Goal: Task Accomplishment & Management: Use online tool/utility

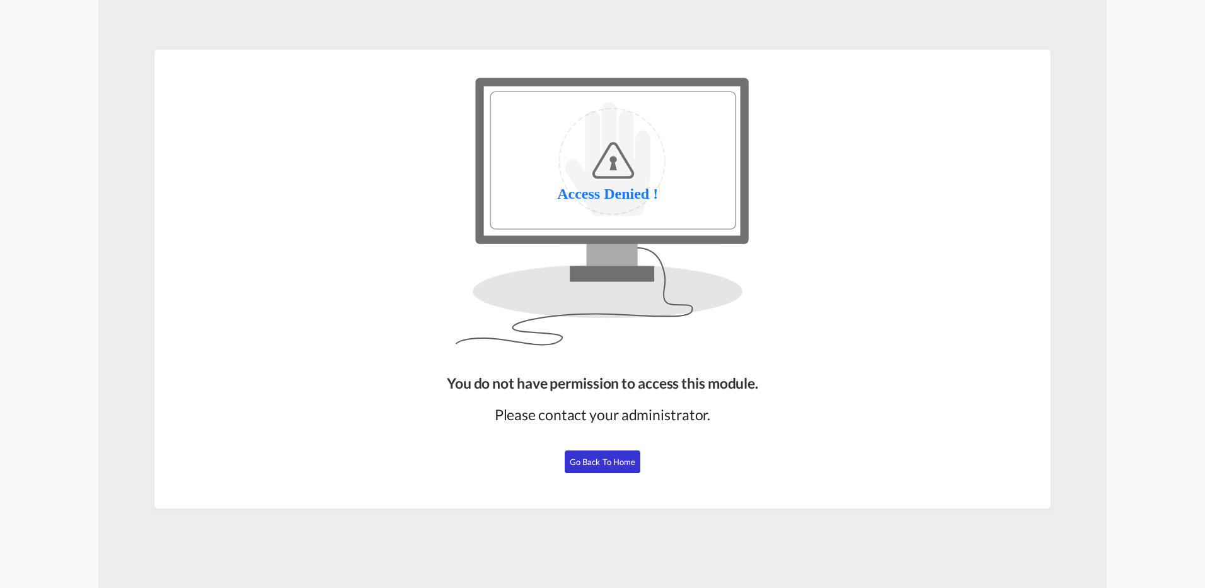
click at [620, 453] on button "Go Back to Home" at bounding box center [603, 461] width 76 height 23
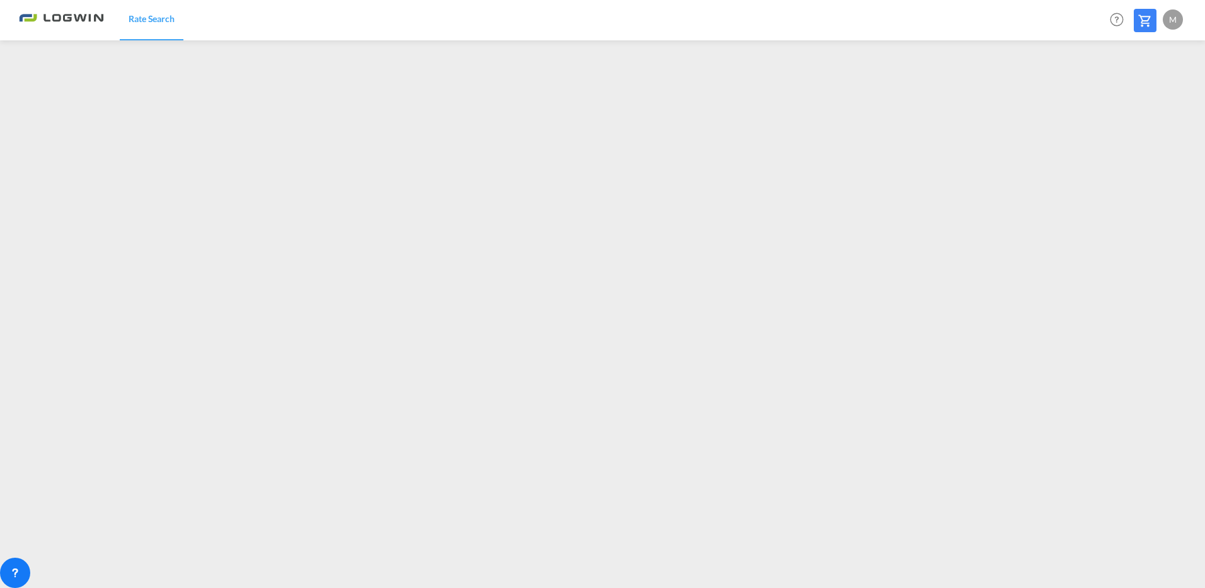
click at [1182, 25] on div "M" at bounding box center [1173, 19] width 20 height 20
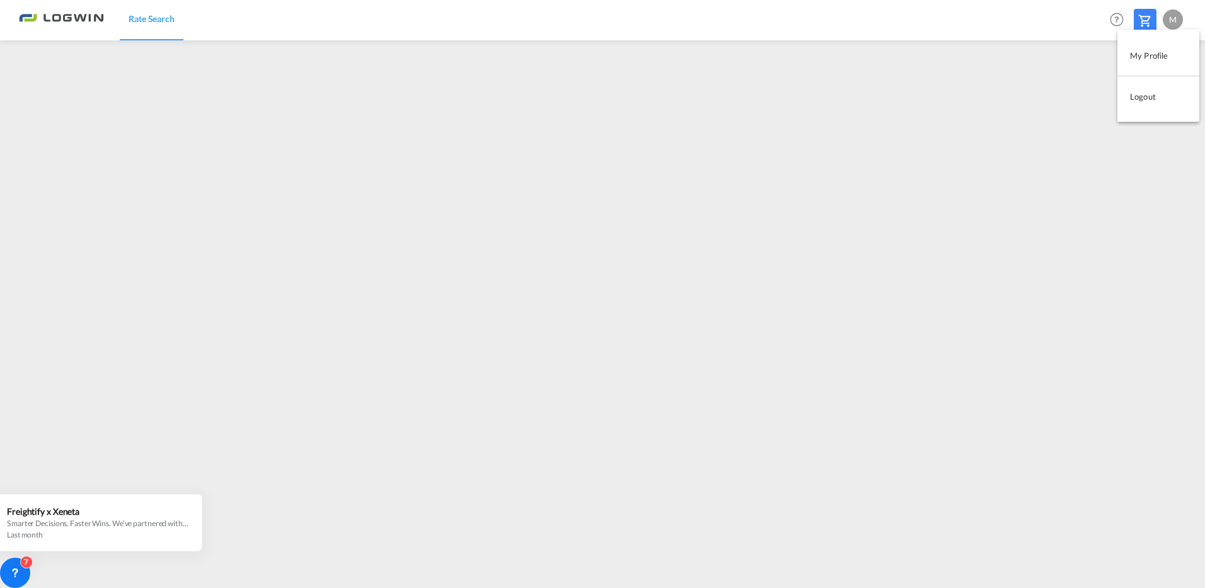
click at [1148, 62] on button "My Profile" at bounding box center [1159, 55] width 82 height 25
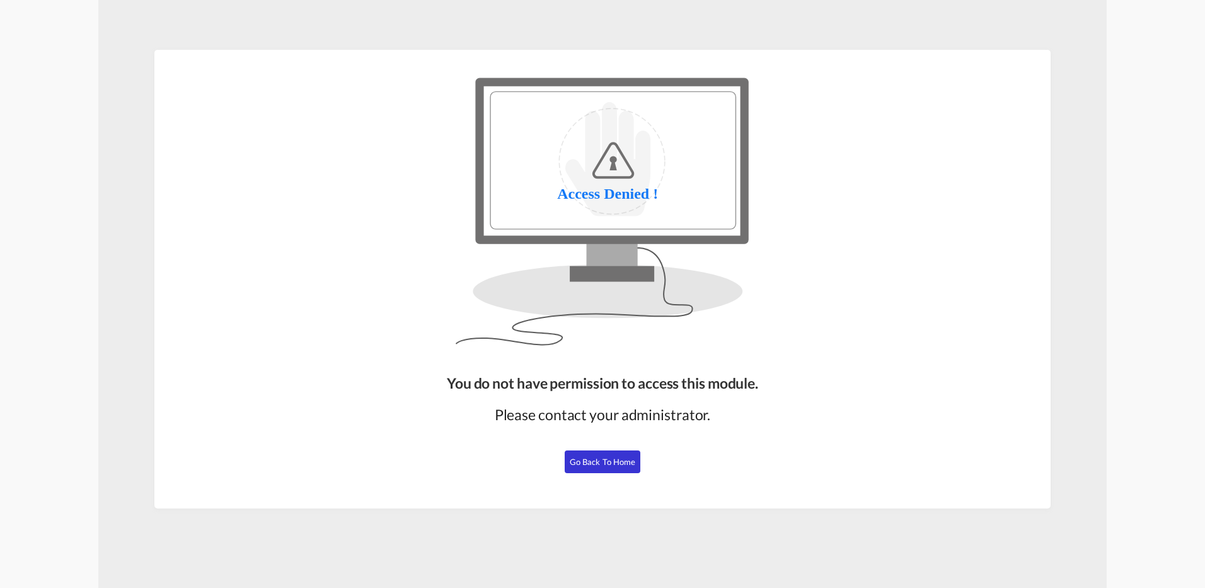
drag, startPoint x: 607, startPoint y: 456, endPoint x: 601, endPoint y: 428, distance: 29.1
click at [608, 454] on button "Go Back to Home" at bounding box center [603, 461] width 76 height 23
